Goal: Task Accomplishment & Management: Manage account settings

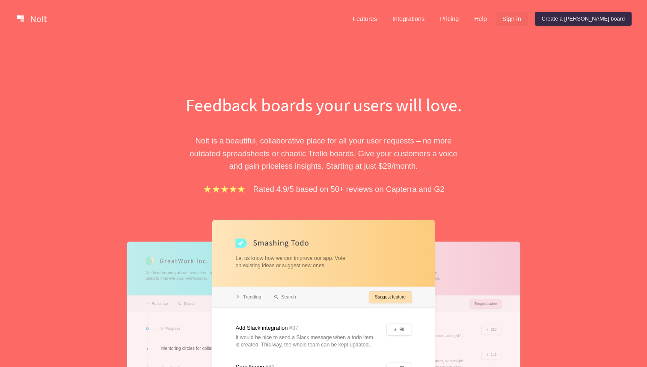
click at [528, 21] on link "Sign in" at bounding box center [511, 19] width 33 height 14
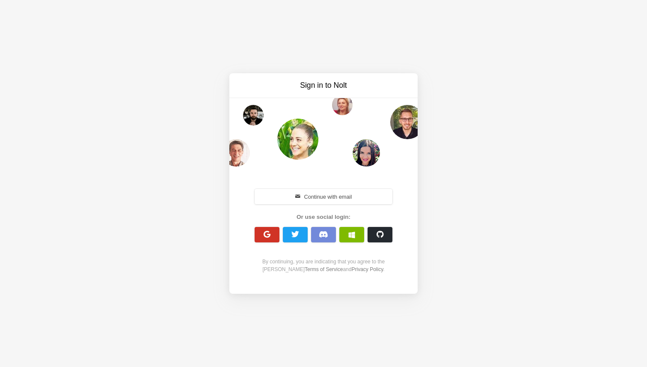
click at [271, 228] on button "button" at bounding box center [266, 234] width 25 height 15
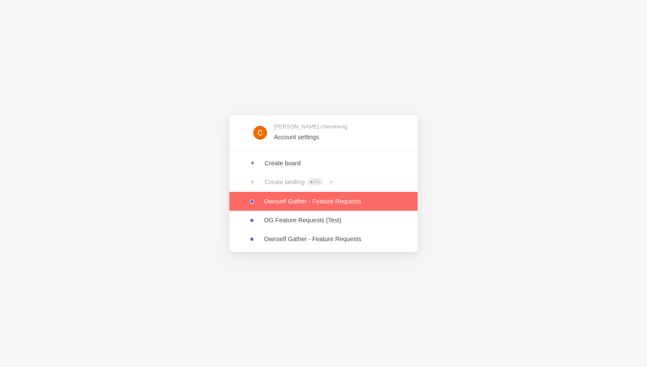
click at [371, 202] on link at bounding box center [323, 201] width 188 height 19
